Goal: Transaction & Acquisition: Purchase product/service

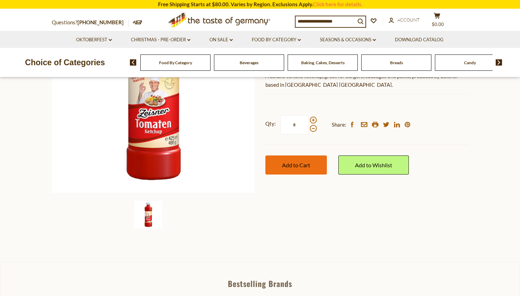
scroll to position [127, 0]
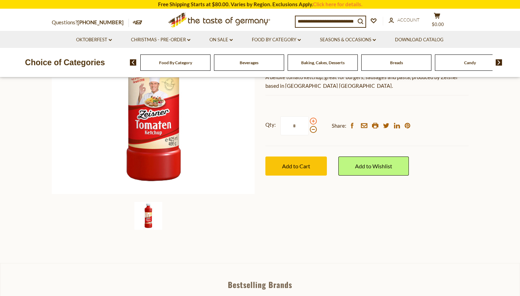
click at [312, 123] on span at bounding box center [313, 121] width 7 height 7
click at [309, 123] on input "*" at bounding box center [294, 125] width 28 height 19
click at [312, 123] on span at bounding box center [313, 121] width 7 height 7
click at [309, 123] on input "*" at bounding box center [294, 125] width 28 height 19
click at [312, 132] on span at bounding box center [313, 129] width 7 height 7
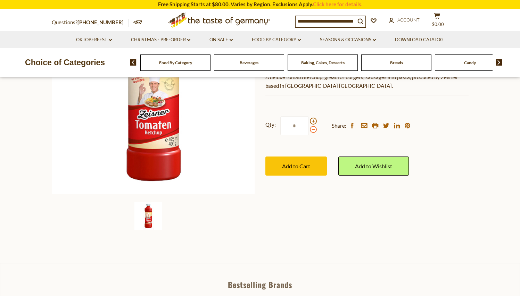
click at [309, 132] on input "*" at bounding box center [294, 125] width 28 height 19
type input "*"
click at [324, 21] on input at bounding box center [326, 21] width 60 height 10
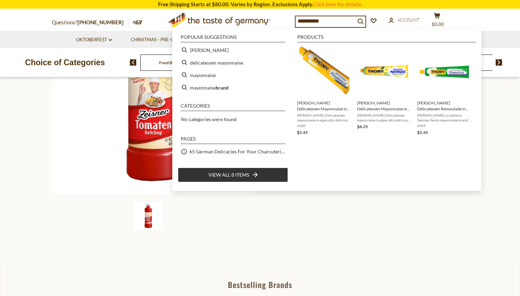
type input "**********"
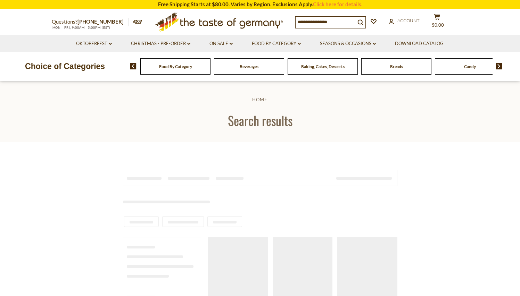
type input "**********"
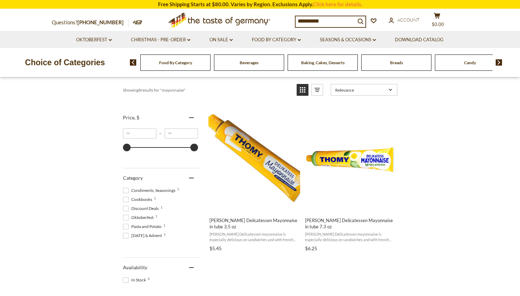
scroll to position [105, 0]
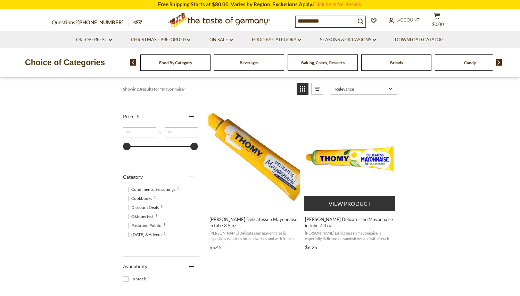
click at [343, 204] on button "View product" at bounding box center [349, 203] width 91 height 15
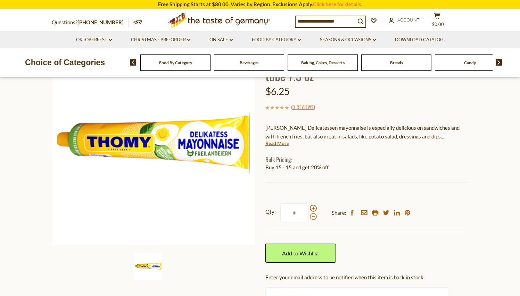
scroll to position [79, 0]
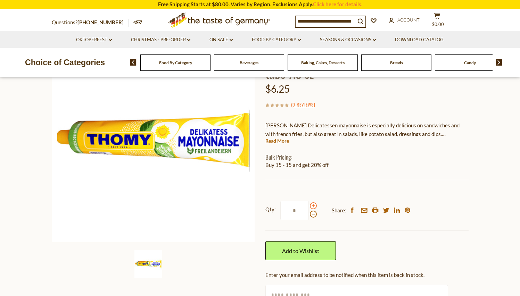
click at [312, 206] on span at bounding box center [313, 206] width 7 height 7
click at [309, 206] on input "*" at bounding box center [294, 210] width 28 height 19
click at [312, 207] on span at bounding box center [313, 206] width 7 height 7
click at [309, 207] on input "*" at bounding box center [294, 210] width 28 height 19
click at [312, 215] on span at bounding box center [313, 214] width 7 height 7
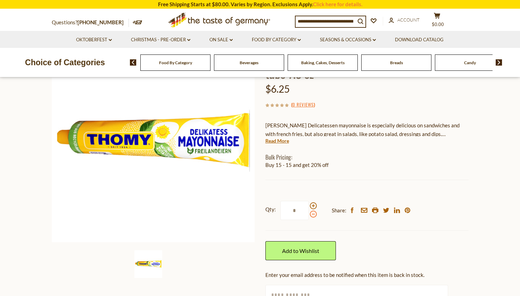
click at [309, 215] on input "*" at bounding box center [294, 210] width 28 height 19
type input "*"
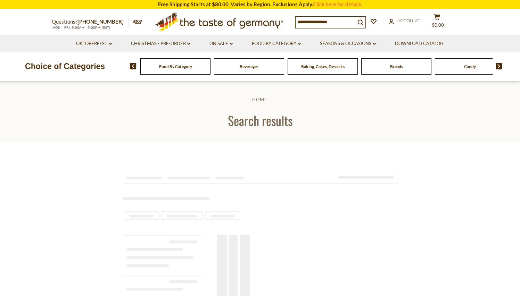
scroll to position [105, 0]
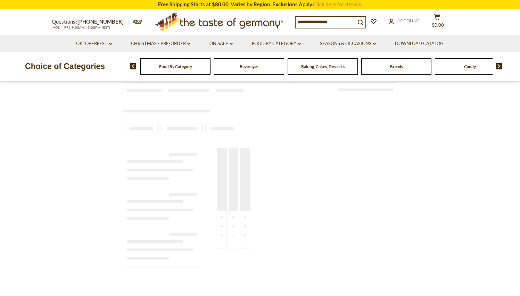
type input "**********"
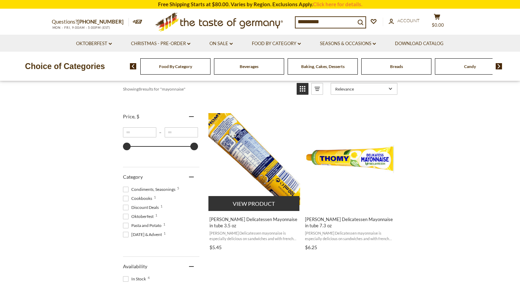
click at [246, 161] on img "Thomy Delicatessen Mayonnaise in tube 3.5 oz" at bounding box center [255, 159] width 92 height 92
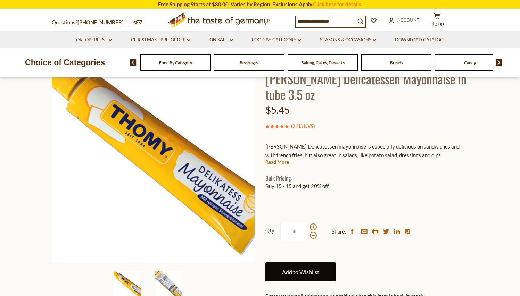
scroll to position [57, 0]
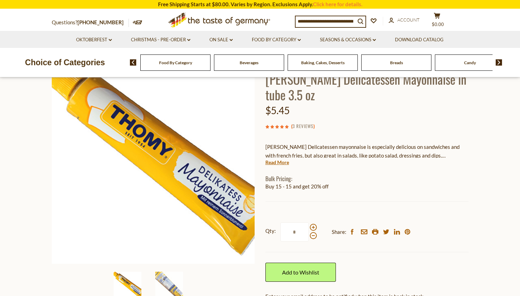
click at [303, 126] on link "3 Reviews" at bounding box center [303, 127] width 21 height 8
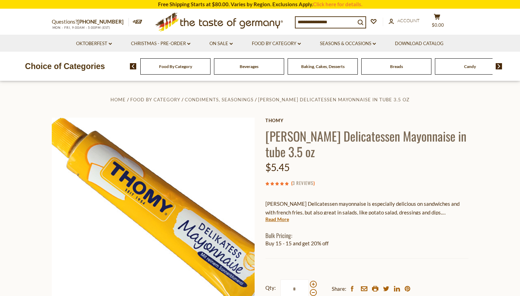
click at [301, 183] on link "3 Reviews" at bounding box center [303, 184] width 21 height 8
click at [301, 186] on link "3 Reviews" at bounding box center [303, 184] width 21 height 8
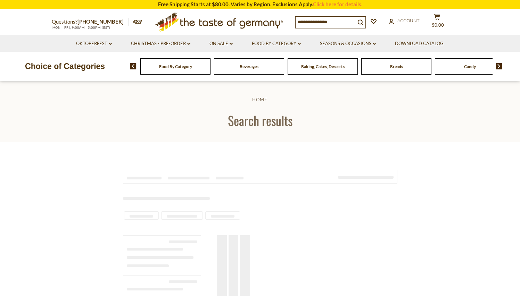
scroll to position [105, 0]
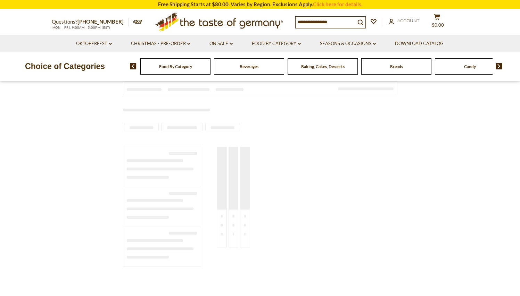
type input "**********"
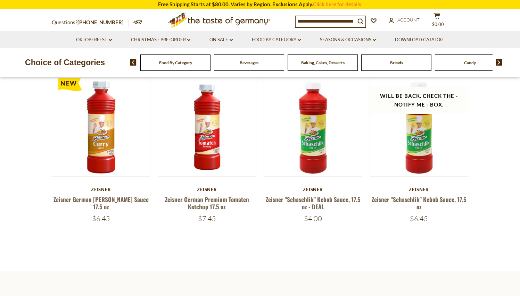
scroll to position [238, 0]
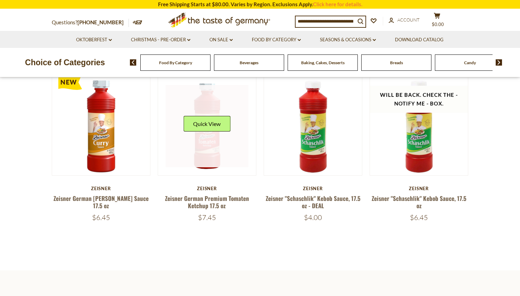
click at [209, 163] on img at bounding box center [207, 126] width 98 height 98
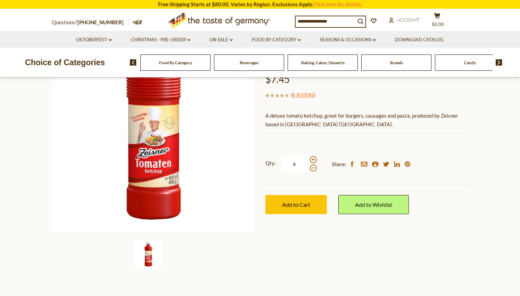
scroll to position [87, 0]
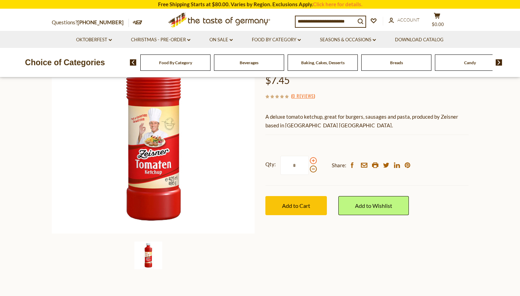
click at [313, 161] on span at bounding box center [313, 160] width 7 height 7
click at [309, 161] on input "*" at bounding box center [294, 165] width 28 height 19
click at [313, 161] on span at bounding box center [313, 160] width 7 height 7
click at [309, 161] on input "*" at bounding box center [294, 165] width 28 height 19
type input "*"
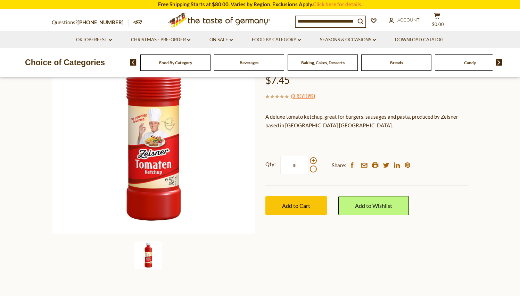
scroll to position [0, 0]
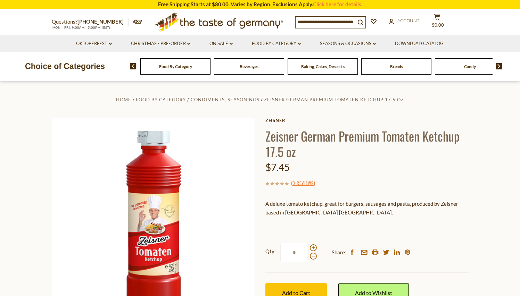
click at [305, 22] on input at bounding box center [326, 22] width 60 height 10
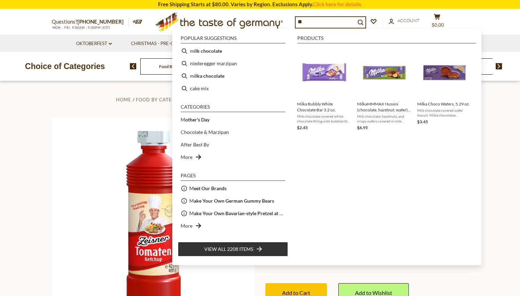
type input "***"
